Goal: Use online tool/utility: Utilize a website feature to perform a specific function

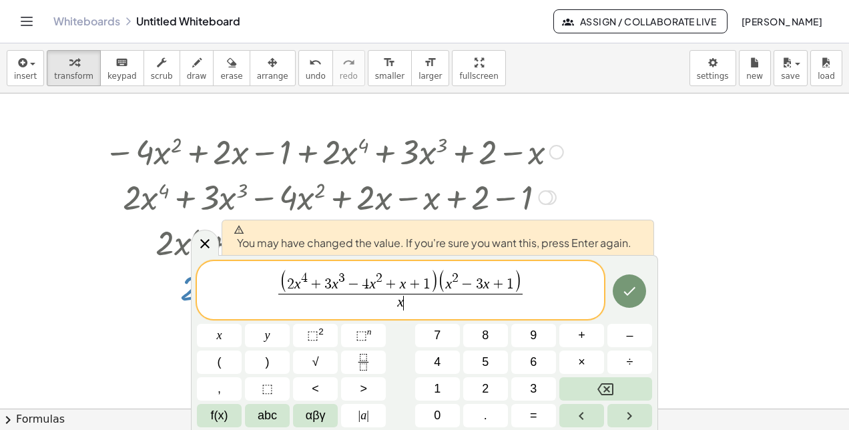
scroll to position [25, 0]
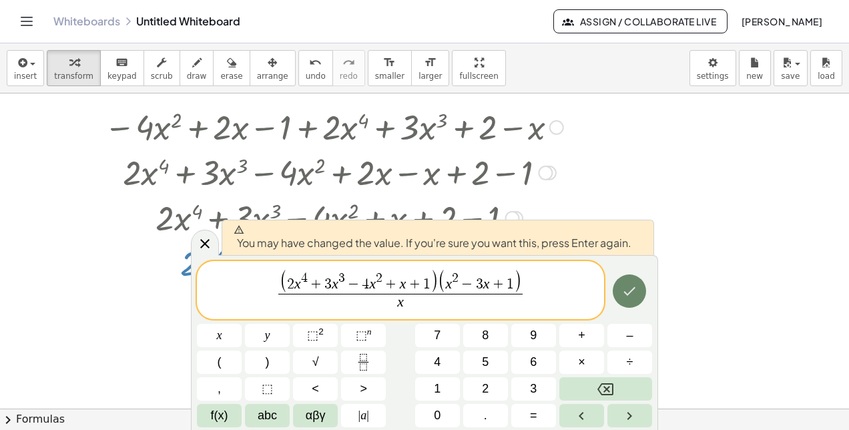
click at [624, 290] on icon "Done" at bounding box center [630, 291] width 16 height 16
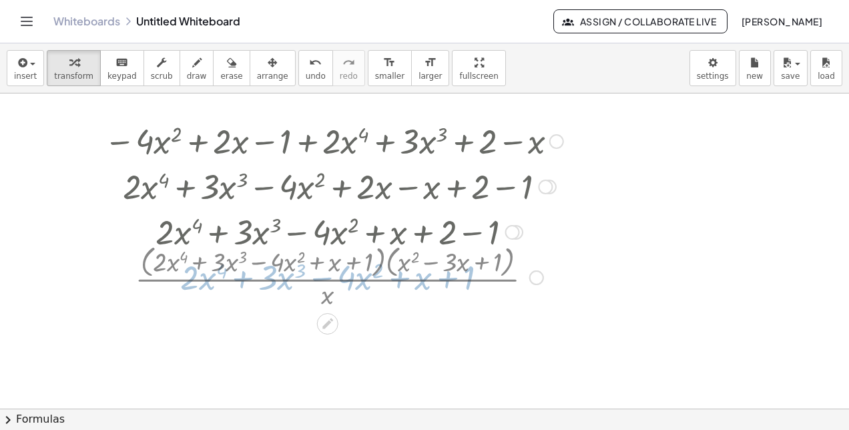
scroll to position [0, 0]
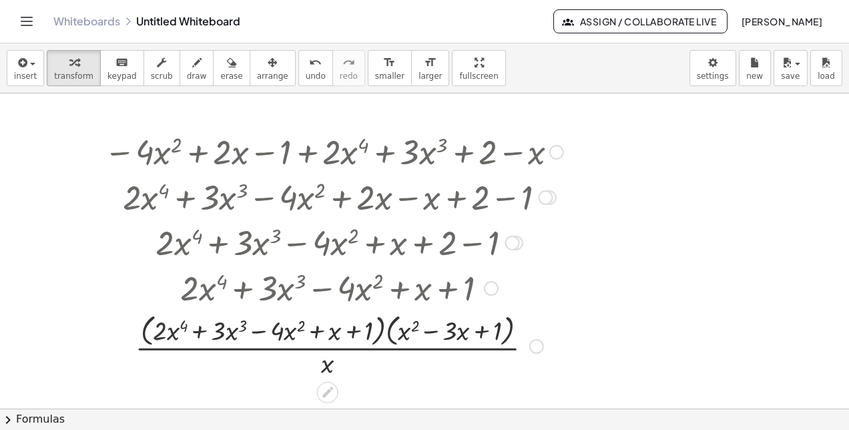
click at [155, 330] on div at bounding box center [333, 345] width 473 height 71
drag, startPoint x: 159, startPoint y: 328, endPoint x: 403, endPoint y: 332, distance: 243.7
click at [403, 332] on div at bounding box center [333, 345] width 473 height 71
click at [382, 334] on div at bounding box center [333, 345] width 473 height 71
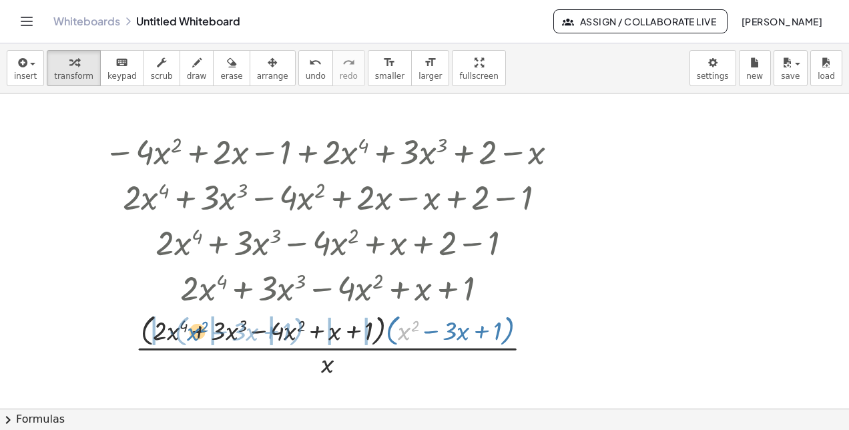
drag, startPoint x: 406, startPoint y: 333, endPoint x: 195, endPoint y: 333, distance: 211.0
click at [195, 333] on div at bounding box center [333, 345] width 473 height 71
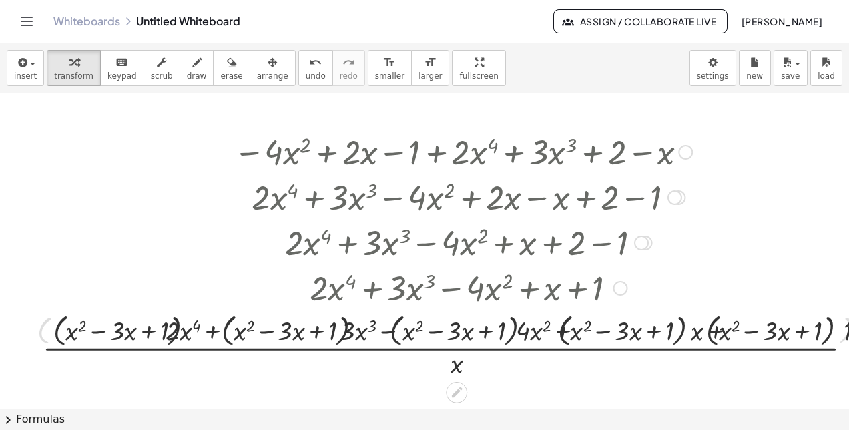
click at [195, 333] on div at bounding box center [468, 345] width 911 height 71
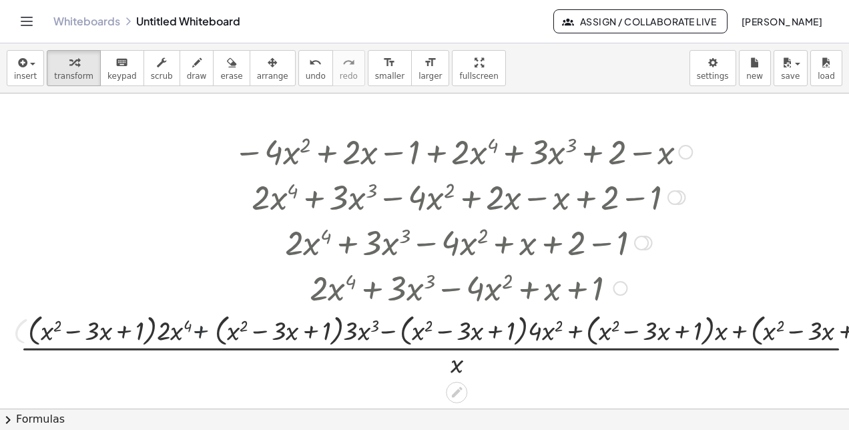
click at [195, 333] on div at bounding box center [468, 345] width 911 height 71
drag, startPoint x: 167, startPoint y: 331, endPoint x: 67, endPoint y: 337, distance: 100.3
click at [67, 337] on div at bounding box center [468, 345] width 911 height 71
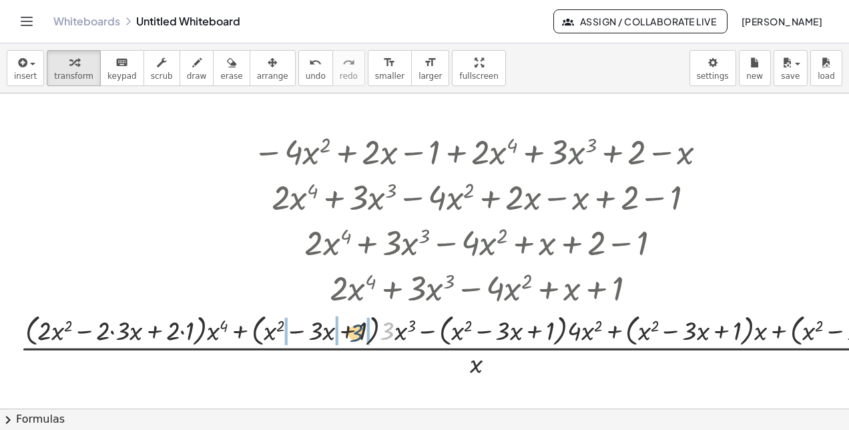
drag, startPoint x: 391, startPoint y: 327, endPoint x: 358, endPoint y: 329, distance: 33.4
click at [358, 329] on div at bounding box center [488, 345] width 950 height 71
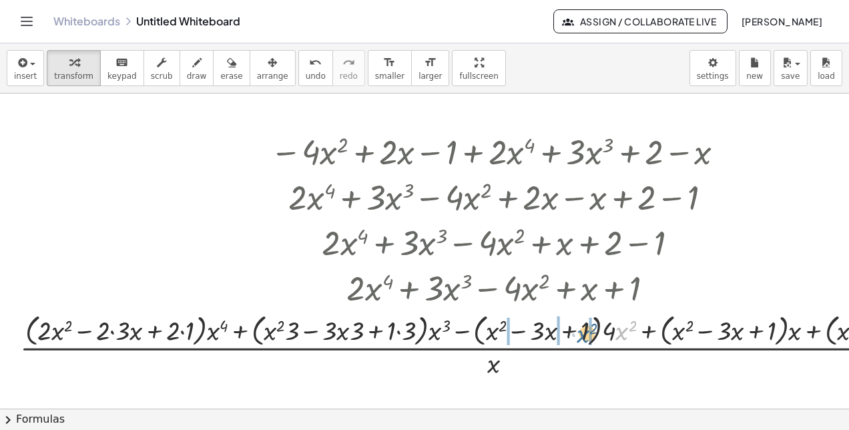
drag, startPoint x: 620, startPoint y: 327, endPoint x: 580, endPoint y: 330, distance: 40.2
click at [580, 330] on div at bounding box center [505, 345] width 984 height 71
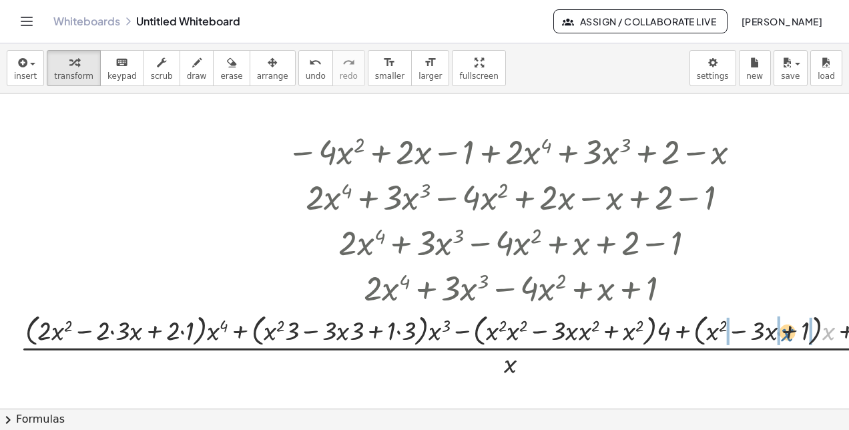
drag, startPoint x: 825, startPoint y: 334, endPoint x: 784, endPoint y: 335, distance: 41.4
click at [784, 335] on div at bounding box center [522, 345] width 1018 height 71
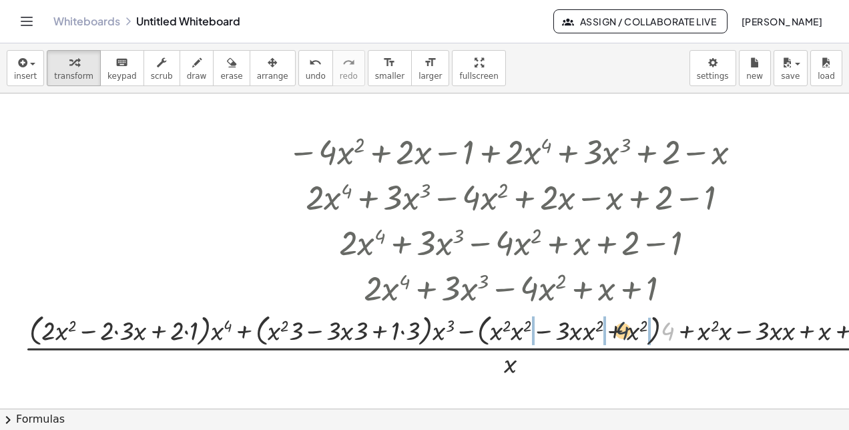
drag, startPoint x: 670, startPoint y: 339, endPoint x: 618, endPoint y: 339, distance: 52.1
click at [618, 339] on div at bounding box center [522, 345] width 1010 height 71
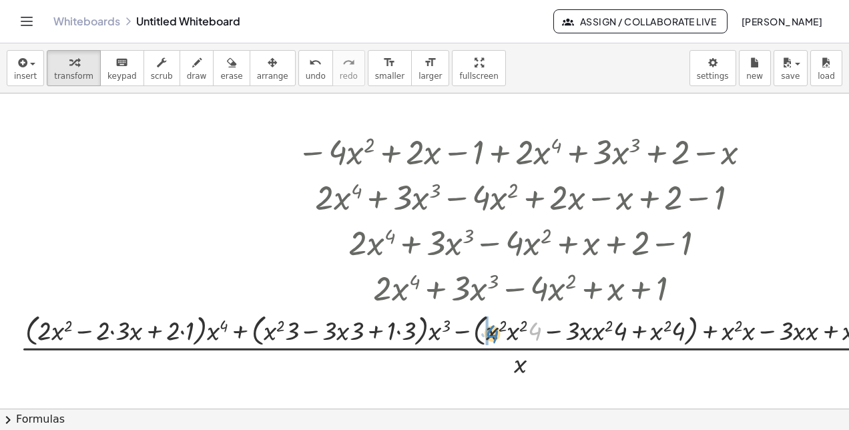
drag, startPoint x: 533, startPoint y: 331, endPoint x: 491, endPoint y: 334, distance: 42.8
click at [491, 334] on div at bounding box center [532, 345] width 1038 height 71
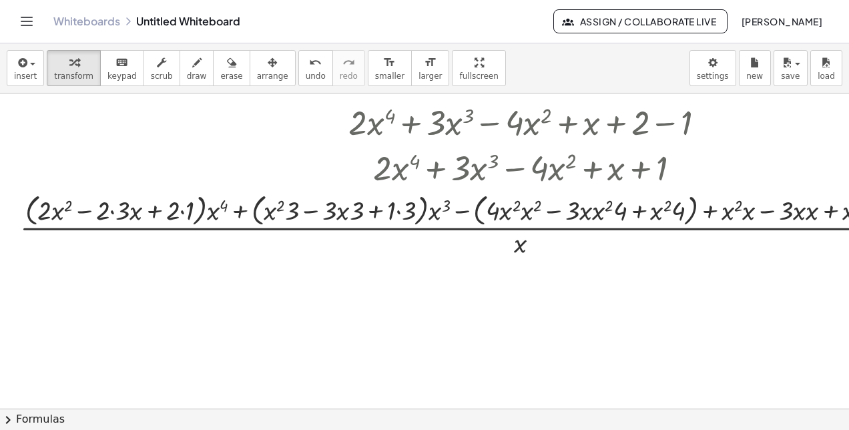
scroll to position [94, 0]
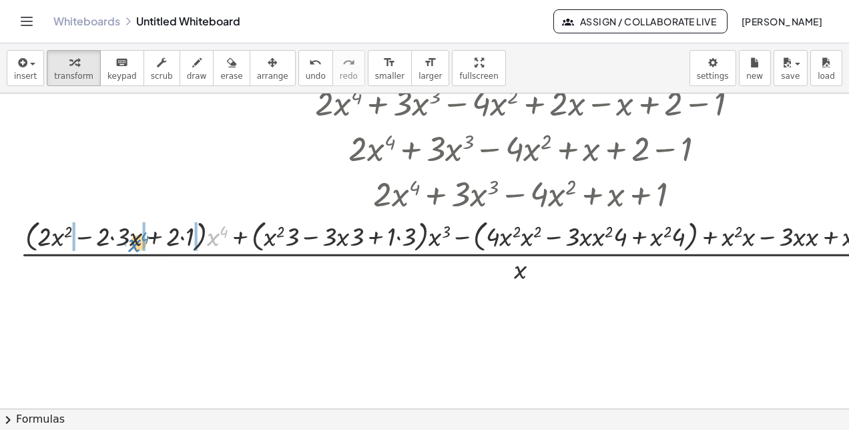
drag, startPoint x: 212, startPoint y: 240, endPoint x: 134, endPoint y: 246, distance: 79.0
click at [134, 246] on div at bounding box center [532, 251] width 1038 height 71
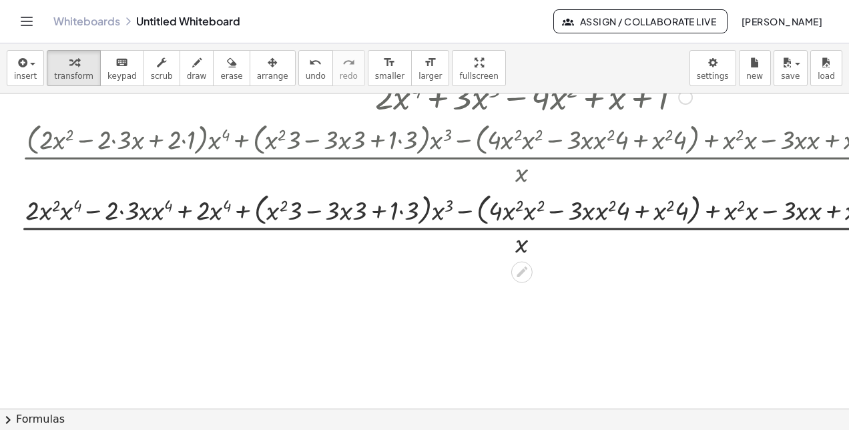
scroll to position [194, 0]
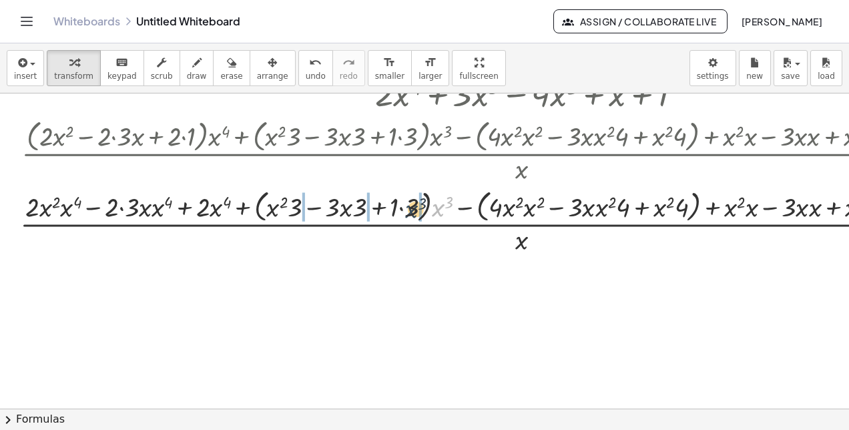
drag, startPoint x: 441, startPoint y: 210, endPoint x: 413, endPoint y: 211, distance: 27.4
click at [413, 211] on div at bounding box center [533, 221] width 1041 height 71
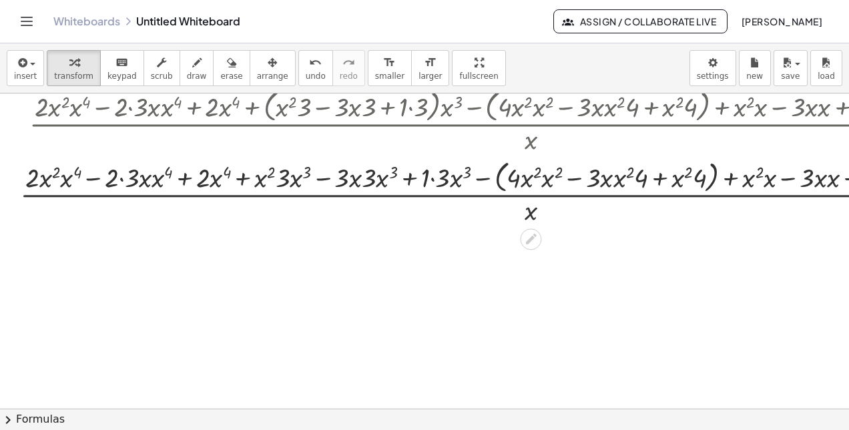
scroll to position [296, 0]
drag, startPoint x: 74, startPoint y: 176, endPoint x: 49, endPoint y: 177, distance: 25.4
click at [49, 177] on div at bounding box center [542, 190] width 1059 height 71
drag, startPoint x: 65, startPoint y: 180, endPoint x: 48, endPoint y: 182, distance: 16.8
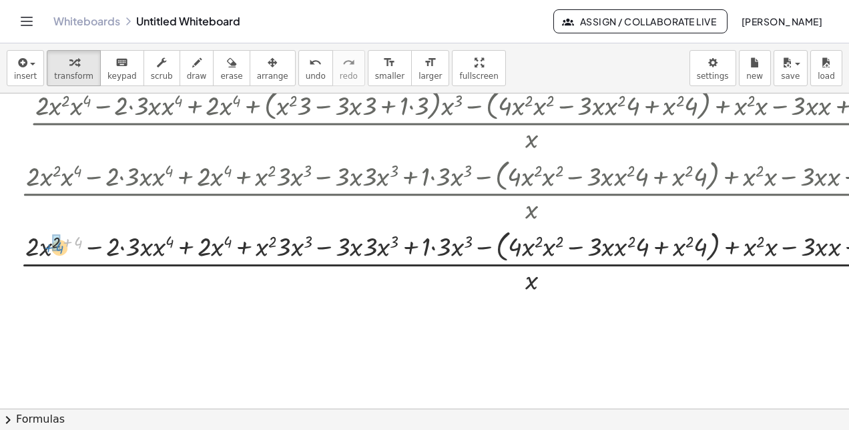
drag, startPoint x: 81, startPoint y: 241, endPoint x: 63, endPoint y: 246, distance: 19.3
click at [63, 246] on div at bounding box center [543, 261] width 1060 height 71
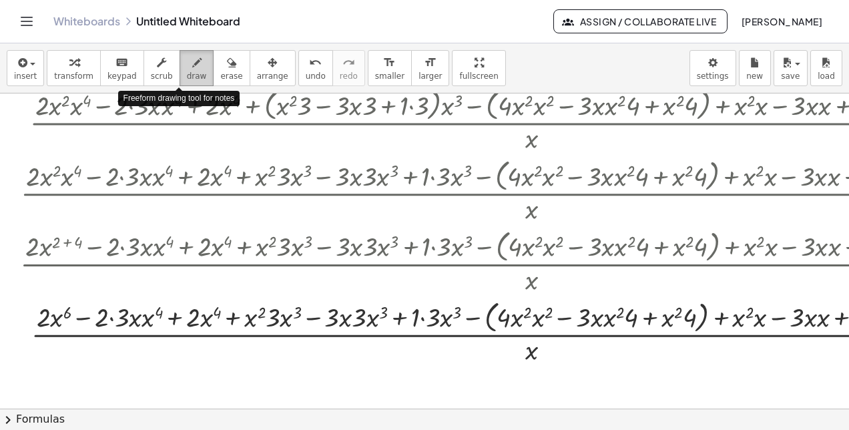
click at [192, 69] on icon "button" at bounding box center [196, 63] width 9 height 16
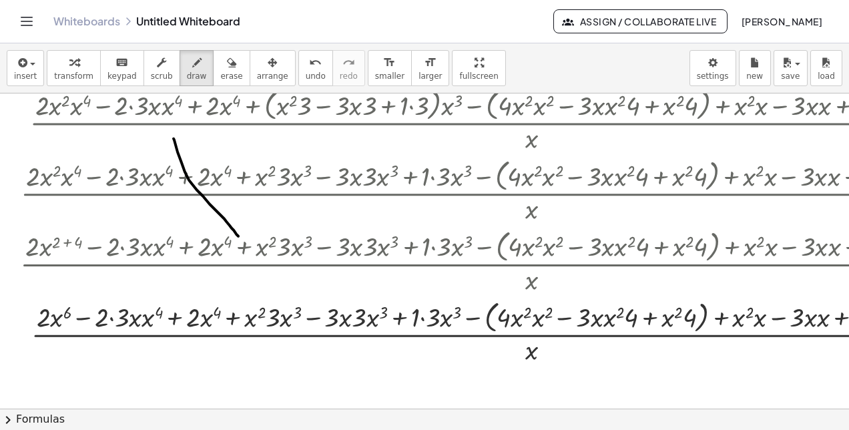
drag, startPoint x: 174, startPoint y: 138, endPoint x: 246, endPoint y: 241, distance: 126.1
click at [246, 241] on div at bounding box center [539, 157] width 1079 height 718
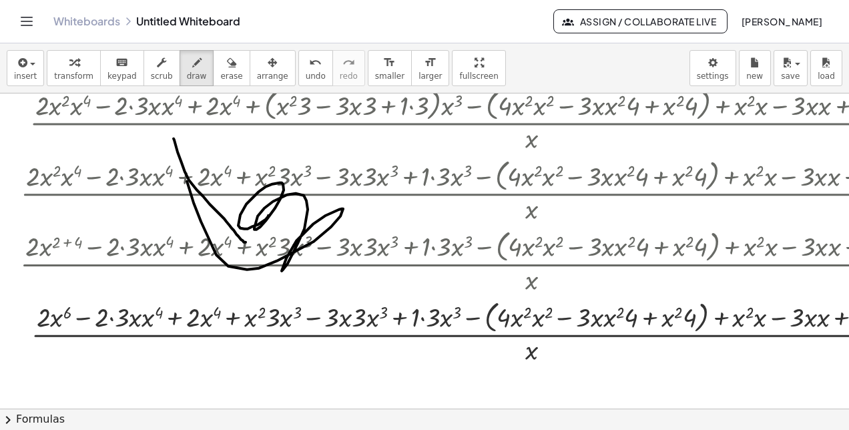
drag, startPoint x: 268, startPoint y: 214, endPoint x: 191, endPoint y: 176, distance: 86.3
click at [191, 176] on div at bounding box center [539, 157] width 1079 height 718
click at [157, 64] on icon "button" at bounding box center [161, 63] width 9 height 16
drag, startPoint x: 152, startPoint y: 224, endPoint x: 188, endPoint y: 260, distance: 51.5
click at [188, 260] on div at bounding box center [543, 261] width 1060 height 71
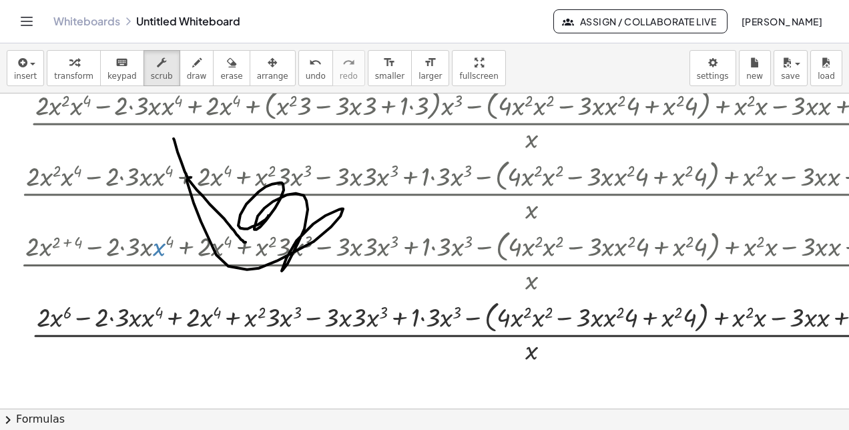
drag, startPoint x: 154, startPoint y: 252, endPoint x: 167, endPoint y: 250, distance: 13.0
click at [167, 250] on div at bounding box center [543, 261] width 1060 height 71
drag, startPoint x: 160, startPoint y: 250, endPoint x: 144, endPoint y: 251, distance: 16.7
click at [144, 251] on div at bounding box center [543, 261] width 1060 height 71
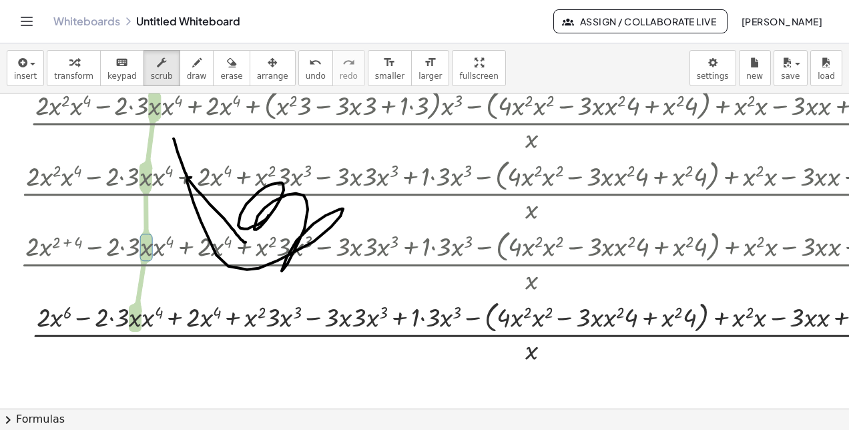
click at [110, 252] on div at bounding box center [543, 261] width 1060 height 71
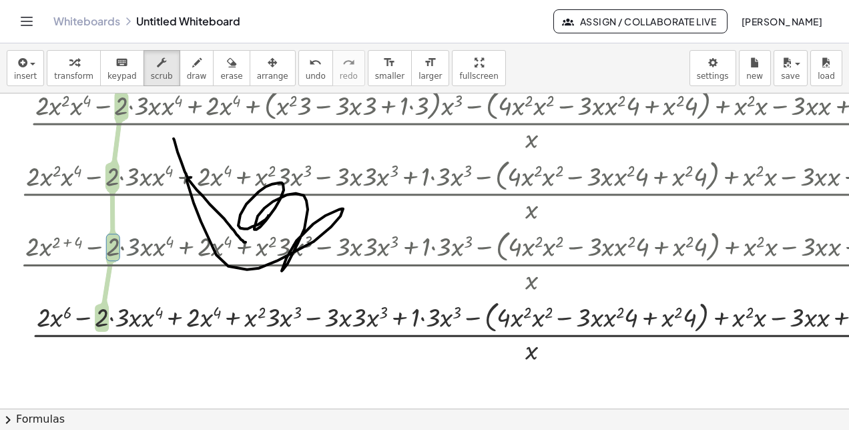
click at [136, 254] on div at bounding box center [543, 261] width 1060 height 71
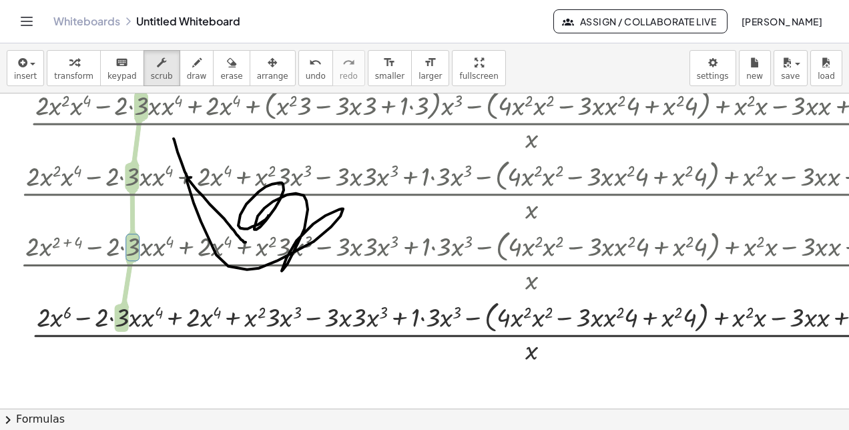
click at [447, 114] on div at bounding box center [543, 119] width 1060 height 71
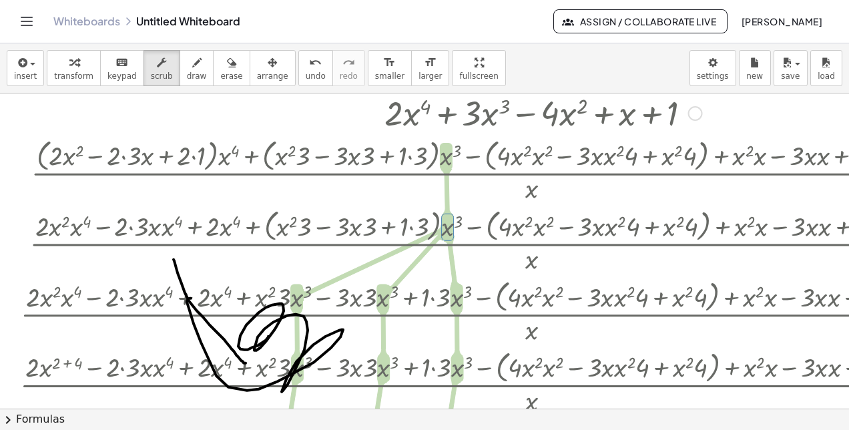
scroll to position [176, 0]
click at [227, 63] on icon "button" at bounding box center [231, 63] width 9 height 16
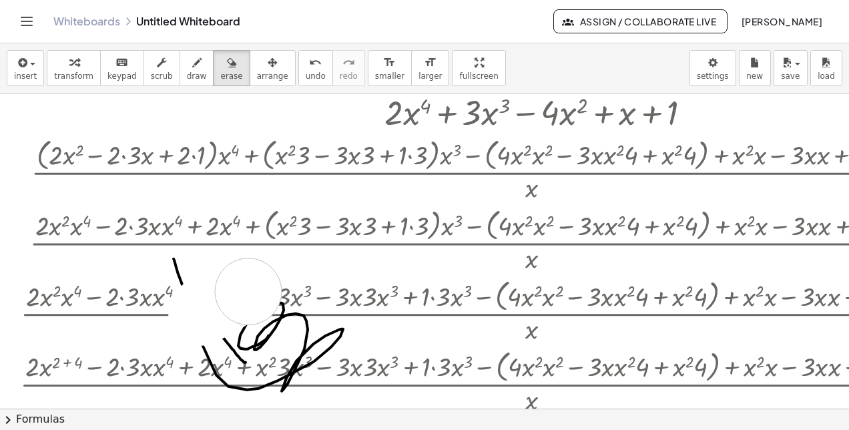
drag, startPoint x: 202, startPoint y: 311, endPoint x: 256, endPoint y: 294, distance: 57.4
click at [251, 292] on div at bounding box center [539, 277] width 1079 height 718
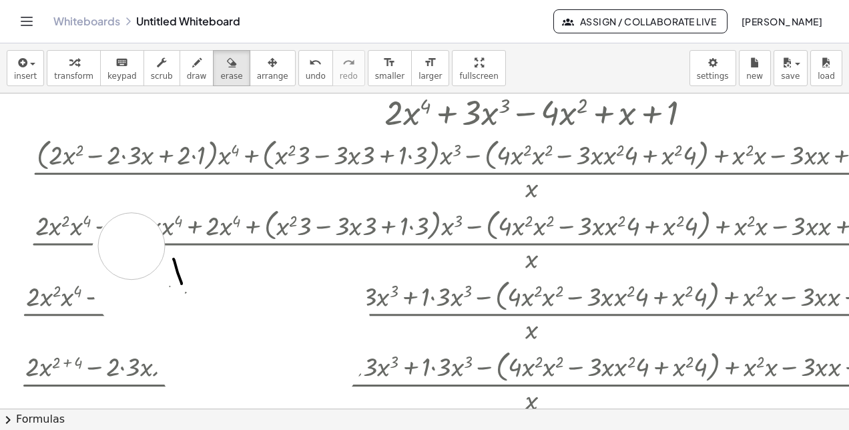
drag, startPoint x: 272, startPoint y: 322, endPoint x: 183, endPoint y: 267, distance: 104.9
click at [183, 267] on div at bounding box center [539, 277] width 1079 height 718
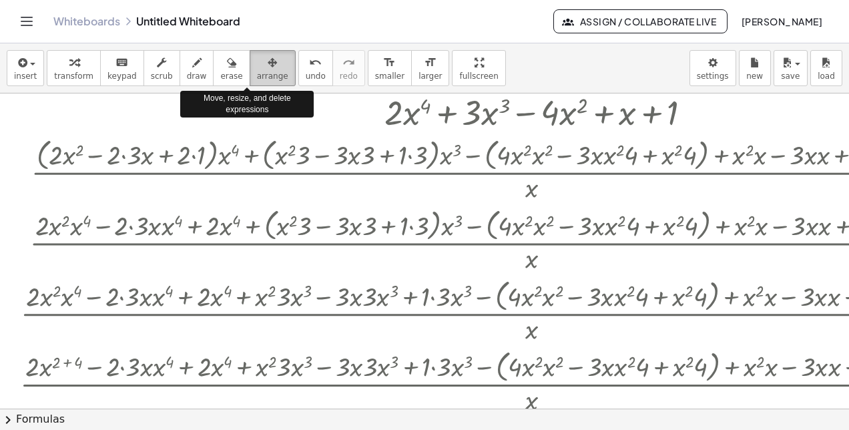
click at [257, 76] on span "arrange" at bounding box center [272, 75] width 31 height 9
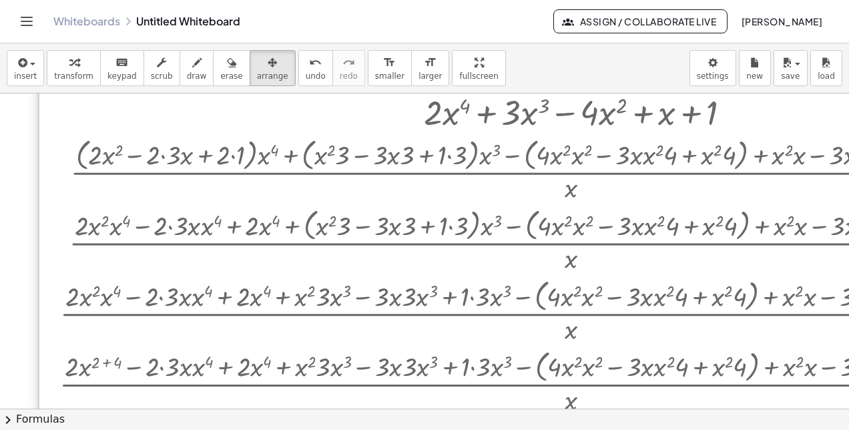
drag, startPoint x: 230, startPoint y: 152, endPoint x: 269, endPoint y: 152, distance: 39.4
click at [269, 152] on div at bounding box center [577, 220] width 1077 height 542
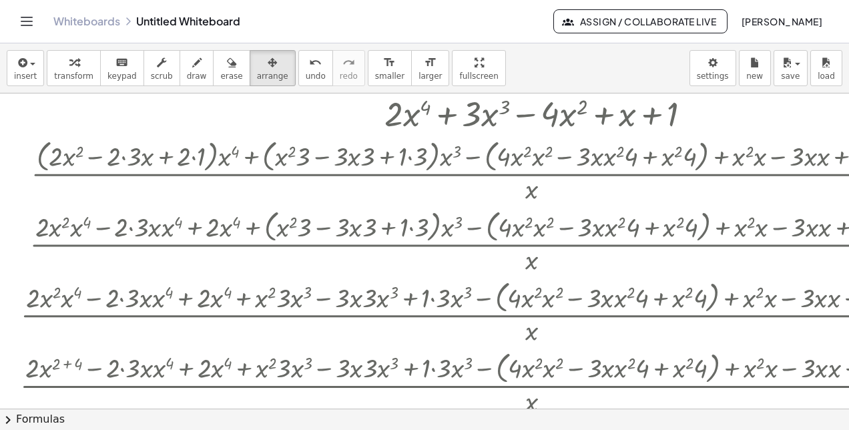
drag, startPoint x: 269, startPoint y: 152, endPoint x: 222, endPoint y: 154, distance: 46.8
click at [222, 154] on div at bounding box center [538, 222] width 1077 height 542
click at [122, 72] on span "keypad" at bounding box center [122, 75] width 29 height 9
click at [177, 208] on div at bounding box center [543, 241] width 1060 height 71
click at [184, 244] on div at bounding box center [543, 241] width 1060 height 71
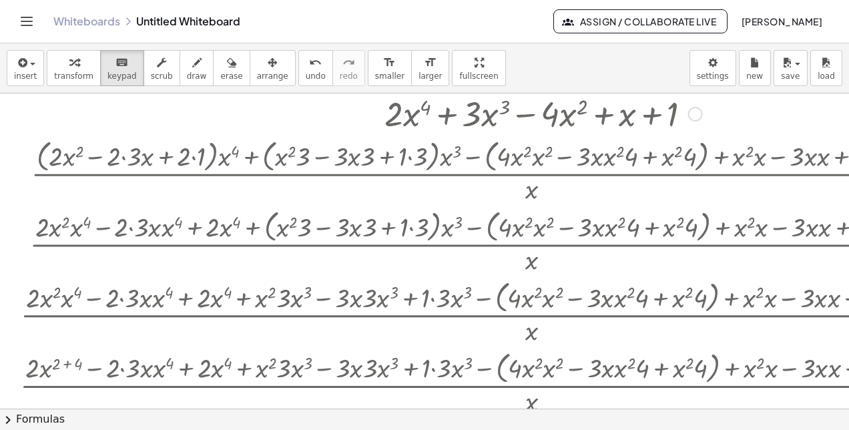
click at [179, 240] on div at bounding box center [543, 241] width 1060 height 71
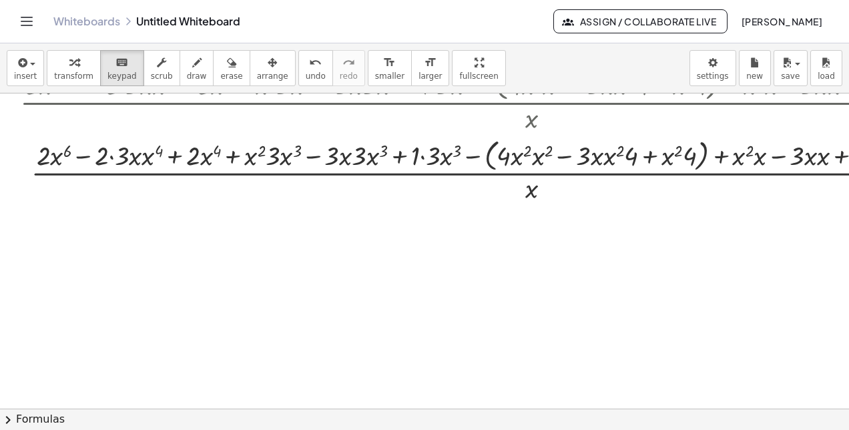
scroll to position [467, 0]
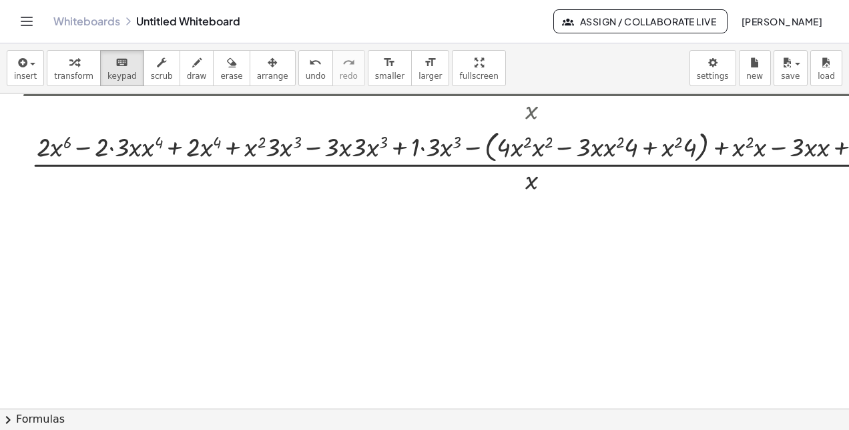
click at [320, 178] on div at bounding box center [543, 161] width 1060 height 71
click at [54, 77] on span "transform" at bounding box center [73, 75] width 39 height 9
click at [116, 153] on div at bounding box center [543, 161] width 1060 height 71
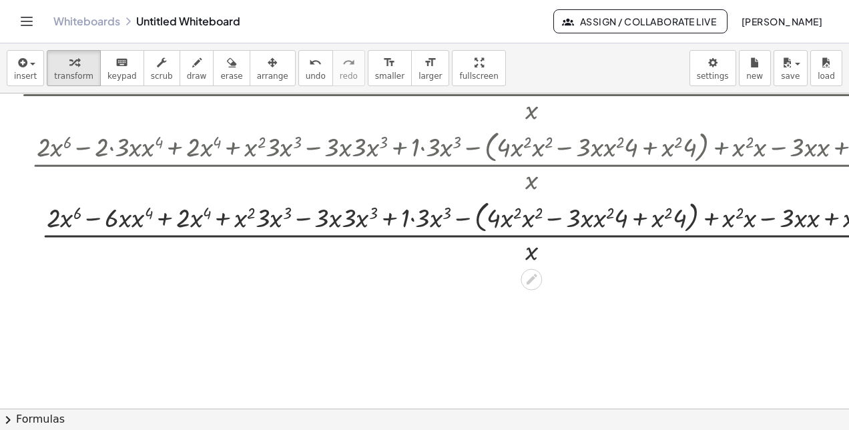
click at [126, 220] on div at bounding box center [543, 231] width 1060 height 71
click at [135, 224] on div at bounding box center [543, 231] width 1060 height 71
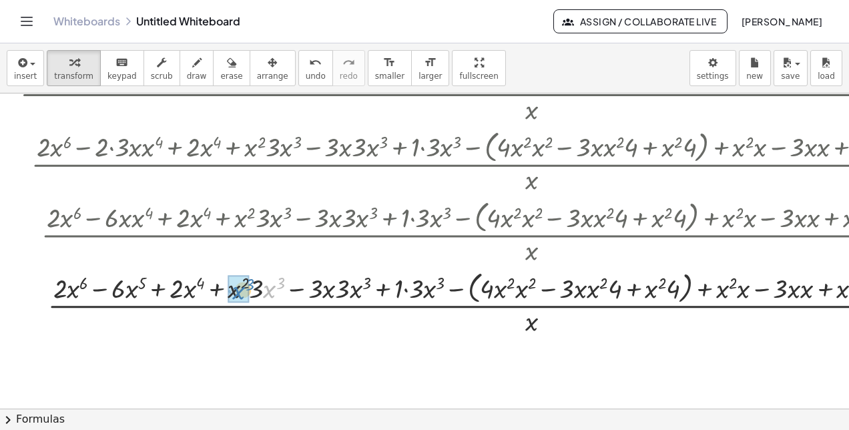
drag, startPoint x: 267, startPoint y: 296, endPoint x: 236, endPoint y: 297, distance: 30.7
click at [246, 278] on div at bounding box center [543, 302] width 1060 height 71
click at [247, 288] on div at bounding box center [543, 302] width 1060 height 71
drag, startPoint x: 243, startPoint y: 284, endPoint x: 262, endPoint y: 285, distance: 18.7
click at [262, 285] on div at bounding box center [543, 302] width 1060 height 71
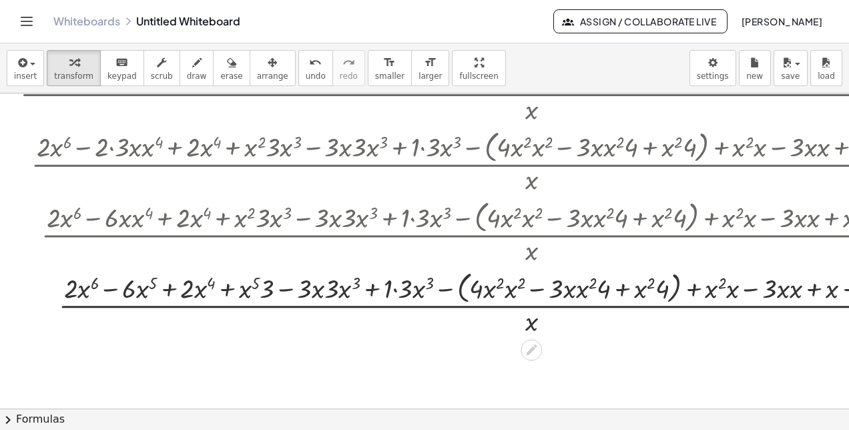
click at [262, 285] on div at bounding box center [543, 302] width 1060 height 71
